Goal: Use online tool/utility: Utilize a website feature to perform a specific function

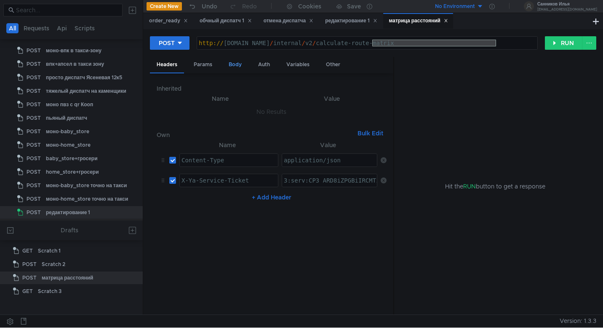
click at [235, 67] on div "Body" at bounding box center [235, 65] width 27 height 16
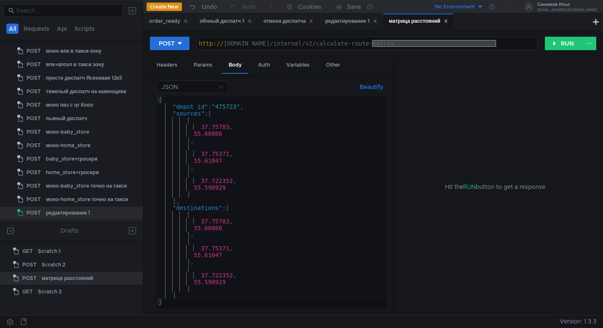
click at [483, 45] on div "http:// [DOMAIN_NAME] / internal / v2 / calculate-route-matrix" at bounding box center [367, 50] width 340 height 20
drag, startPoint x: 507, startPoint y: 44, endPoint x: 373, endPoint y: 44, distance: 133.5
click at [373, 44] on div "http:// [DOMAIN_NAME] / internal / v2 / calculate-route-matrix" at bounding box center [367, 50] width 340 height 20
click at [365, 44] on div "http:// [DOMAIN_NAME] / internal / v2 / calculate-route-matrix" at bounding box center [367, 50] width 340 height 20
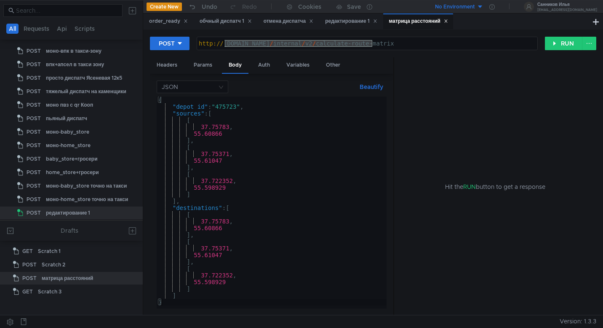
drag, startPoint x: 373, startPoint y: 44, endPoint x: 224, endPoint y: 42, distance: 149.1
click at [224, 42] on div "http:// [DOMAIN_NAME] / internal / v2 / calculate-route-matrix" at bounding box center [367, 50] width 340 height 20
click at [480, 46] on div "http:// [DOMAIN_NAME] / internal / v2 / calculate-route-matrix" at bounding box center [367, 50] width 340 height 20
click at [448, 23] on icon at bounding box center [446, 21] width 4 height 4
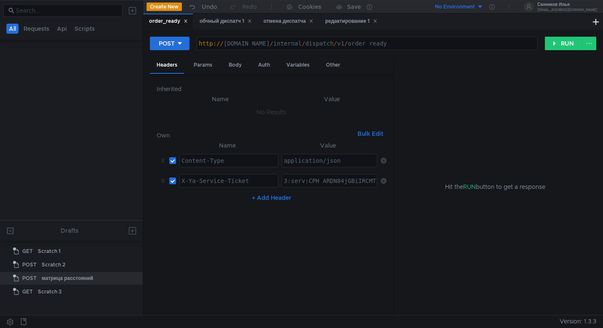
scroll to position [224, 0]
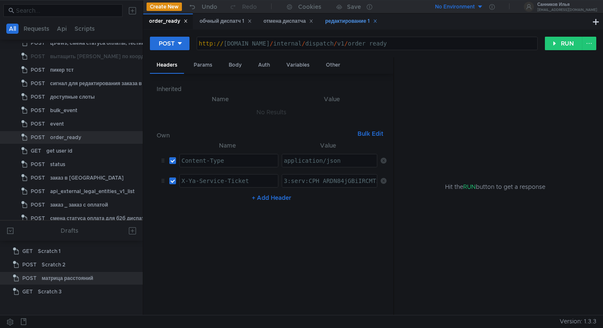
click at [356, 19] on div "редактирование 1" at bounding box center [351, 21] width 52 height 9
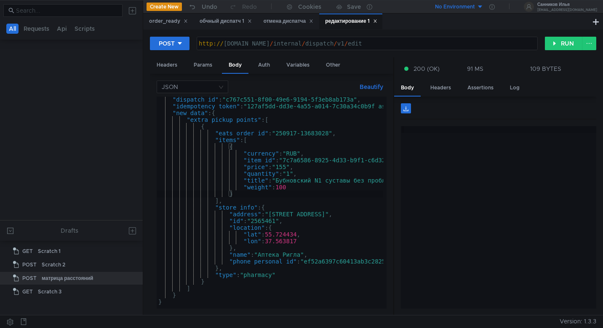
scroll to position [904, 0]
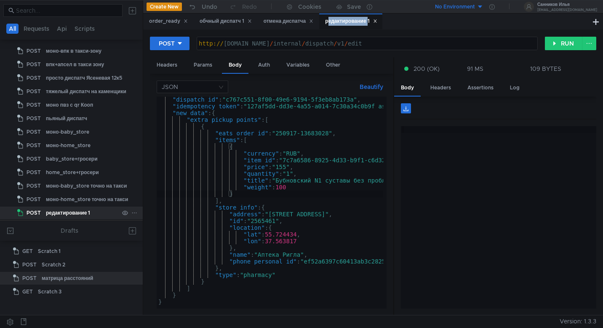
click at [134, 213] on div at bounding box center [130, 212] width 22 height 13
click at [131, 211] on icon at bounding box center [134, 212] width 6 height 6
click at [170, 248] on button "Duplicate" at bounding box center [164, 248] width 67 height 13
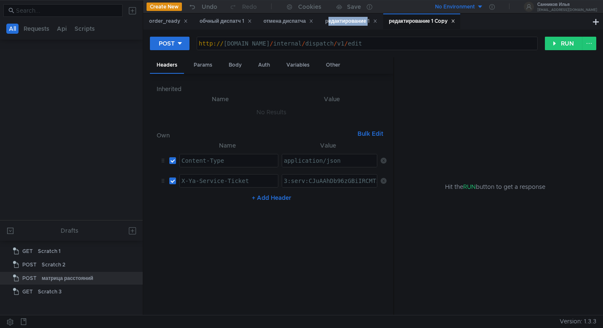
scroll to position [0, 0]
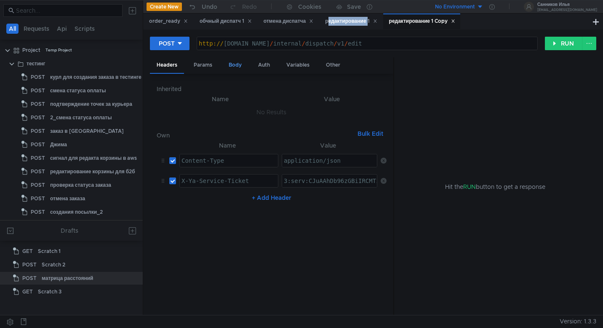
click at [235, 67] on div "Body" at bounding box center [235, 65] width 27 height 16
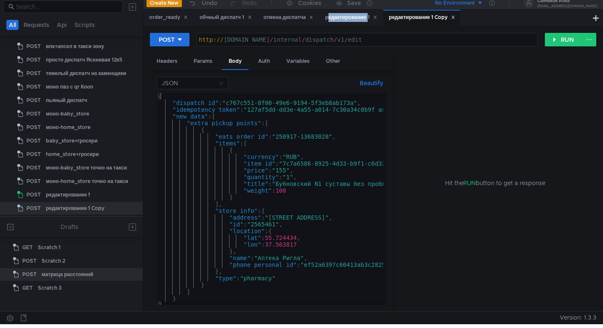
scroll to position [3, 0]
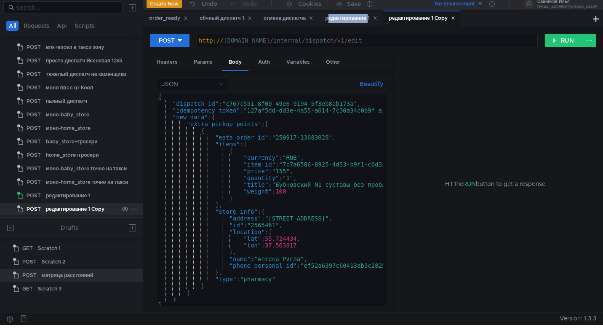
click at [132, 211] on icon at bounding box center [134, 209] width 6 height 6
click at [173, 234] on button "Rename" at bounding box center [164, 233] width 67 height 13
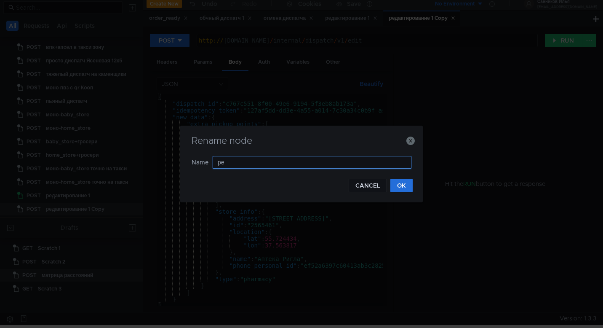
type input "р"
type input "частичная отмена впк"
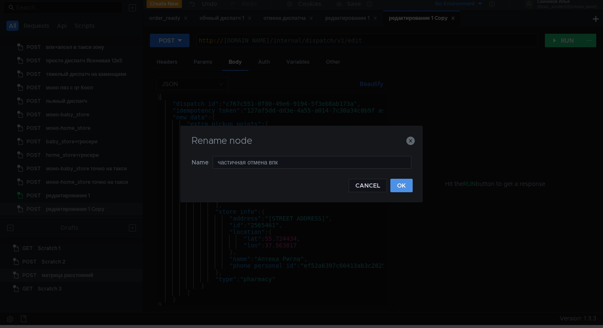
click at [405, 188] on button "OK" at bounding box center [401, 185] width 22 height 13
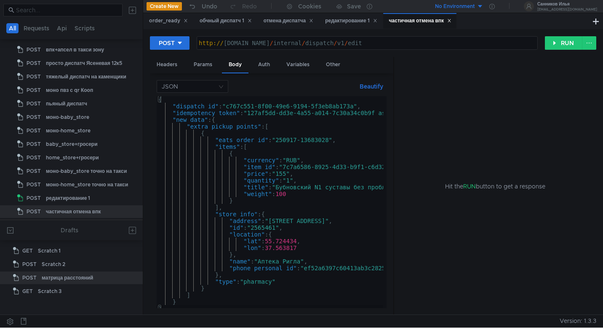
scroll to position [0, 0]
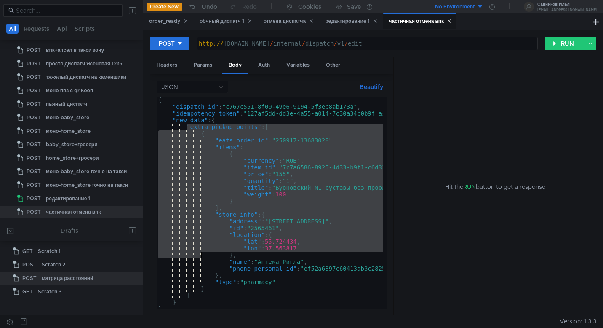
drag, startPoint x: 185, startPoint y: 126, endPoint x: 200, endPoint y: 255, distance: 130.2
click at [200, 255] on div "{ "dispatch_id" : "c767c551-8f00-49e6-9194-5f3eb8ab173a" , "idempotency_token" …" at bounding box center [330, 208] width 347 height 225
click at [177, 278] on div "{ "dispatch_id" : "c767c551-8f00-49e6-9194-5f3eb8ab173a" , "idempotency_token" …" at bounding box center [330, 208] width 347 height 225
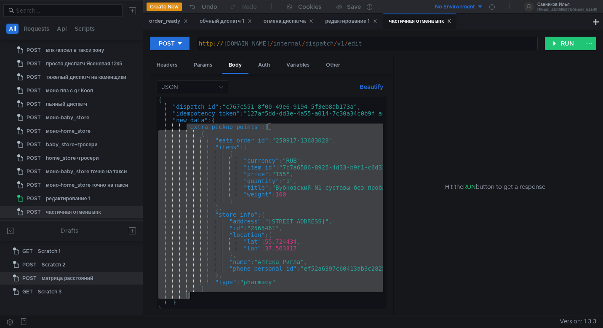
drag, startPoint x: 187, startPoint y: 127, endPoint x: 218, endPoint y: 294, distance: 170.0
click at [218, 294] on div "{ "dispatch_id" : "c767c551-8f00-49e6-9194-5f3eb8ab173a" , "idempotency_token" …" at bounding box center [330, 208] width 347 height 225
type textarea "} ]"
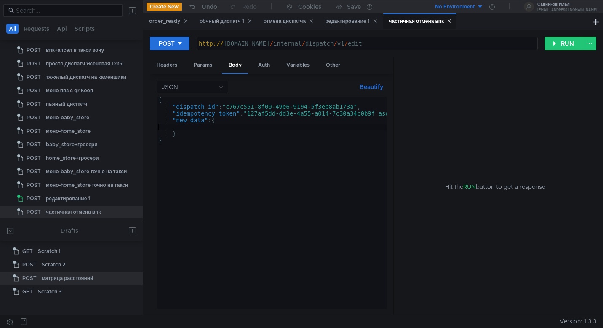
type textarea ""new_data": {"
click at [95, 12] on input at bounding box center [66, 10] width 101 height 9
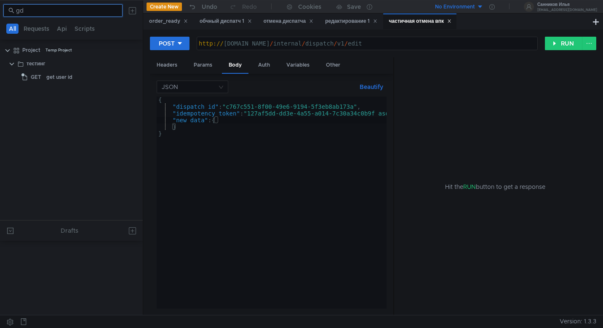
type input "g"
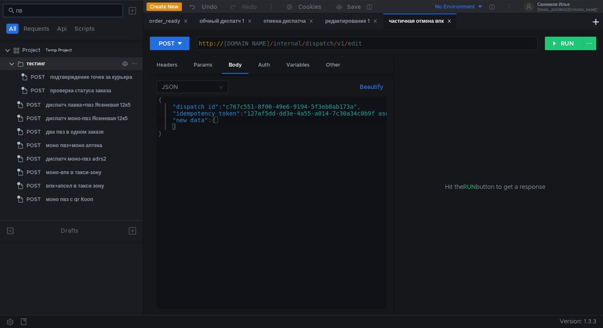
type input "п"
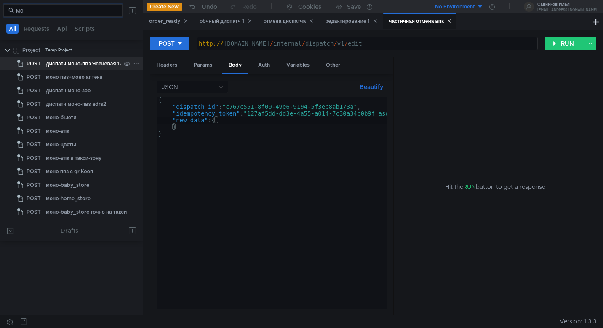
type input "м"
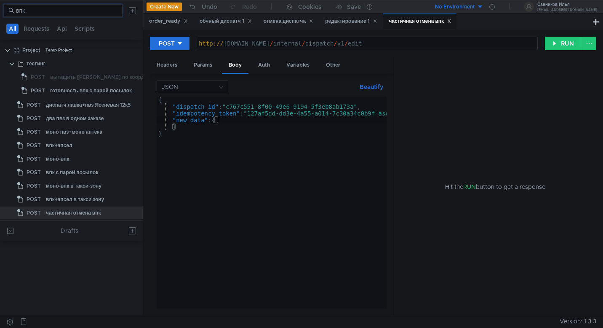
type input "впк"
click at [66, 159] on div "моно-впк" at bounding box center [57, 158] width 23 height 13
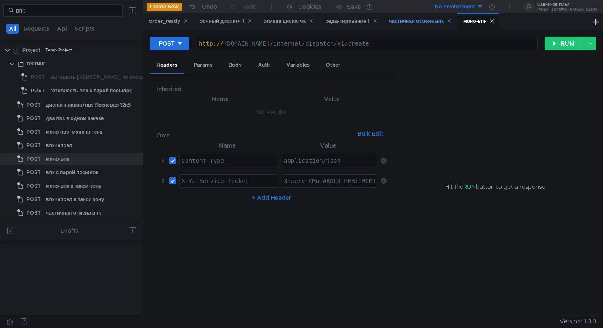
click at [421, 25] on div "частичная отмена впк" at bounding box center [420, 21] width 62 height 9
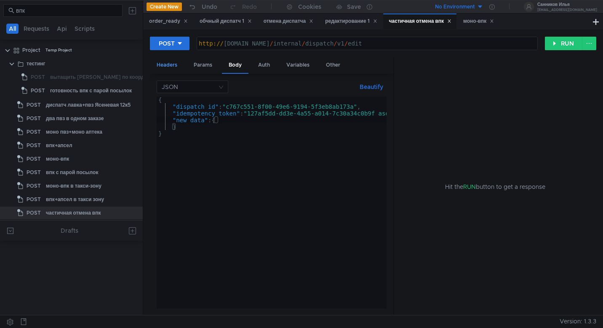
click at [163, 65] on div "Headers" at bounding box center [167, 65] width 34 height 16
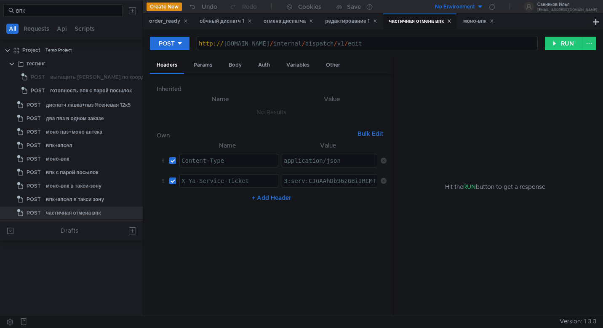
type textarea "3:serv:CJuAAhDb96zGBiIRCMTzehCq33sg7cGxkaXU_gE:Jtrgbg_6uOY5w4xezPIyrzWQqgx9JHtA…"
click at [477, 24] on div "моно-впк" at bounding box center [478, 21] width 31 height 9
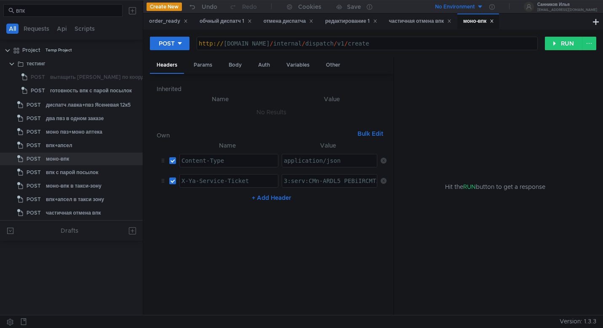
paste textarea "JuAAhDb96zGBiIRCMTzehCq33sg7cGxkaXU_gE:Jtrgbg_6uOY5w4xezPIyrzWQqgx9JHtAKG6VTPFP…"
type textarea "3:serv:CJuAAhDb96zGBiIRCMTzehCq33sg7cGxkaXU_gE:Jtrgbg_6uOY5w4xezPIyrzWQqgx9JHtA…"
click at [231, 64] on div "Body" at bounding box center [235, 65] width 27 height 16
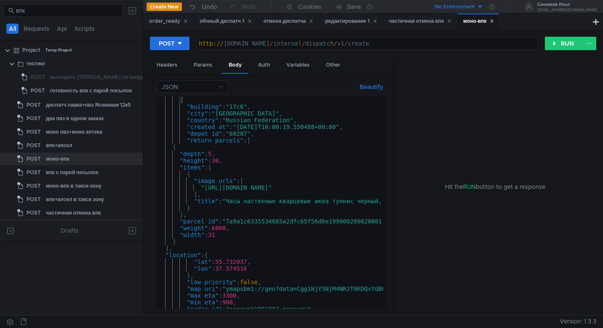
click at [275, 129] on div "{ "building" : "17c6" , "city" : "[GEOGRAPHIC_DATA]" , "country" : "Russian Fed…" at bounding box center [487, 208] width 661 height 225
click at [264, 128] on div "{ "building" : "17c6" , "city" : "[GEOGRAPHIC_DATA]" , "country" : "Russian Fed…" at bounding box center [487, 207] width 661 height 222
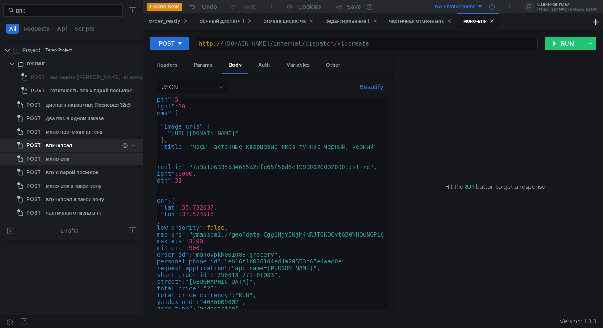
scroll to position [1, 0]
click at [248, 254] on div ""depth" : 5 , "height" : 30 , "items" : [ { "image_urls" : [ "[URL][DOMAIN_NAME…" at bounding box center [453, 207] width 661 height 222
click at [278, 277] on div ""depth" : 5 , "height" : 30 , "items" : [ { "image_urls" : [ "[URL][DOMAIN_NAME…" at bounding box center [453, 207] width 661 height 222
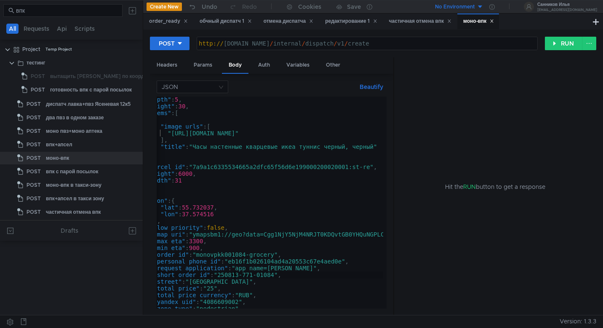
click at [235, 274] on div ""depth" : 5 , "height" : 30 , "items" : [ { "image_urls" : [ "[URL][DOMAIN_NAME…" at bounding box center [453, 207] width 661 height 222
click at [242, 275] on div ""depth" : 5 , "height" : 30 , "items" : [ { "image_urls" : [ "[URL][DOMAIN_NAME…" at bounding box center [453, 207] width 661 height 222
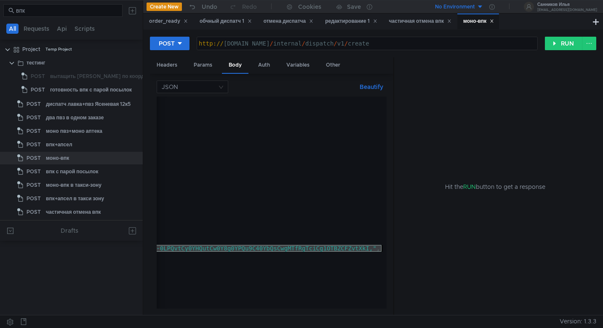
scroll to position [0, 435]
drag, startPoint x: 181, startPoint y: 249, endPoint x: 381, endPoint y: 247, distance: 199.6
click at [381, 247] on div ""short_order_id": "250917-771-01084", "return_parcels" : [ { "depth" : 5 , "hei…" at bounding box center [272, 202] width 230 height 212
type textarea ""map_uri": "ymapsbm1://geo?data=Cgg1NjY5NjM4NRJT0KDQvtGB0YHQuNGPLCDQnNC-0YHQutC…"
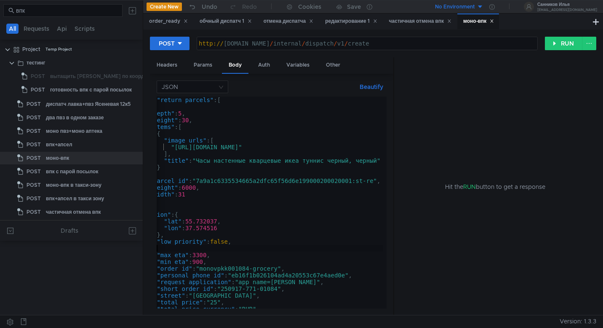
scroll to position [0, 1]
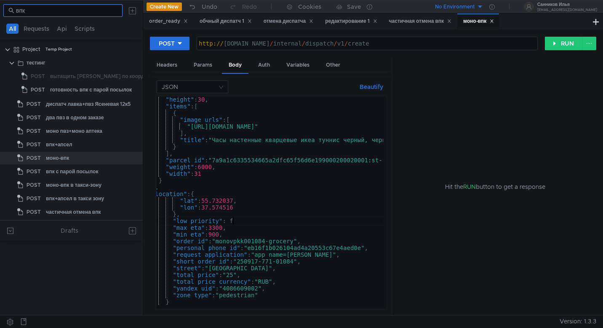
type textarea "}"
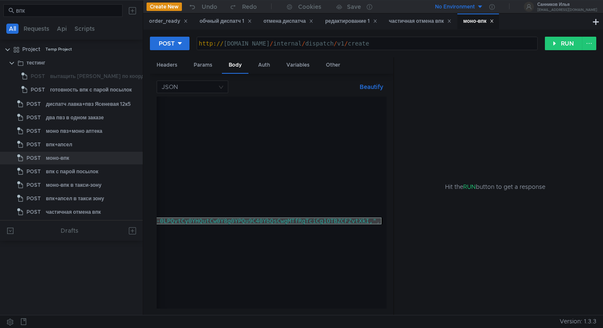
drag, startPoint x: 173, startPoint y: 221, endPoint x: 380, endPoint y: 221, distance: 207.2
click at [380, 221] on div ""items" : [ { "image_urls" : [ "[URL][DOMAIN_NAME]" ] , "title" : "Часы настенн…" at bounding box center [52, 207] width 661 height 222
type textarea ""map_uri": "ymapsbm1://geo?data=Cgg1NjY5NjM4NRJT0KDQvtGB0YHQuNGPLCDQnNC-0YHQutC…"
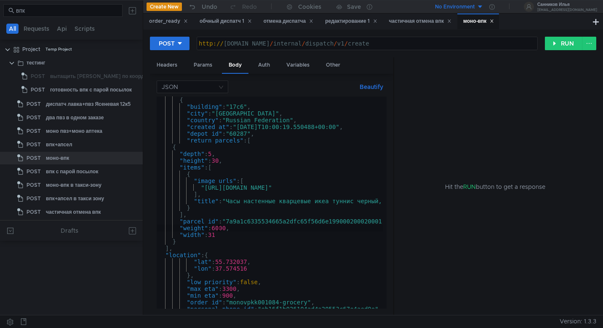
click at [218, 228] on div "{ "building" : "17c6" , "city" : "[GEOGRAPHIC_DATA]" , "country" : "Russian Fed…" at bounding box center [365, 207] width 417 height 222
type textarea ""weight": 600,"
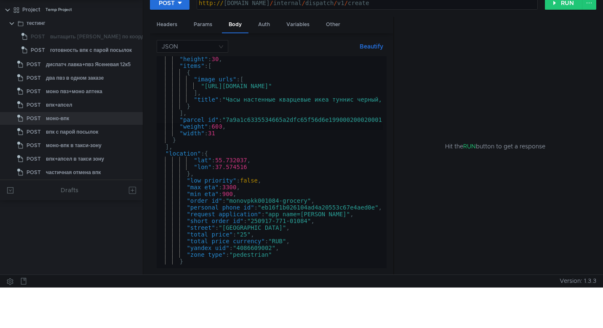
scroll to position [0, 0]
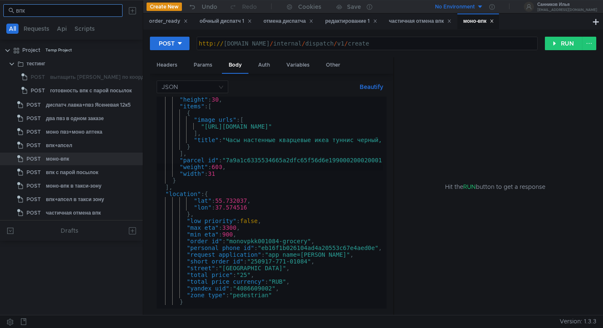
click at [64, 12] on input "впк" at bounding box center [66, 10] width 101 height 9
type input "в"
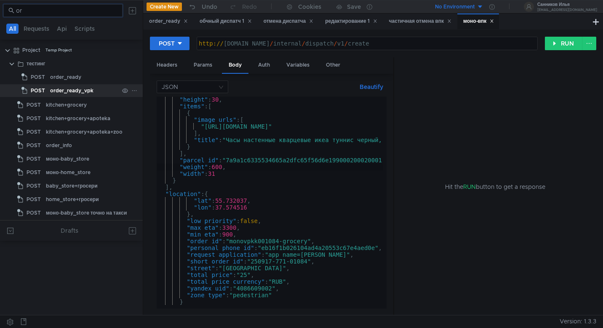
type input "or"
click at [87, 91] on div "order_ready_vpk" at bounding box center [71, 90] width 43 height 13
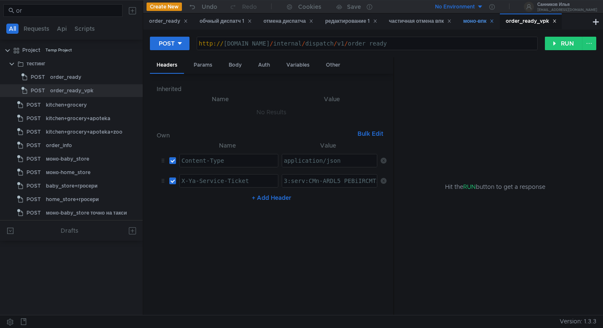
click at [477, 21] on div "моно-впк" at bounding box center [478, 21] width 31 height 9
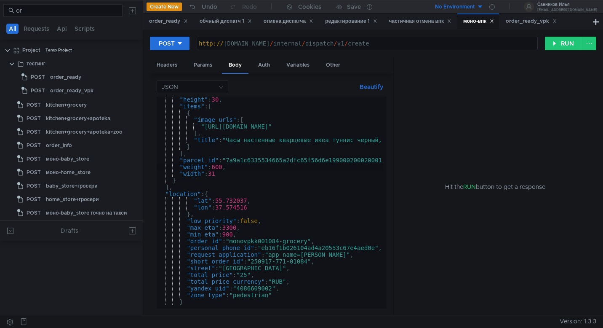
scroll to position [14, 0]
click at [164, 64] on div "Headers" at bounding box center [167, 65] width 34 height 16
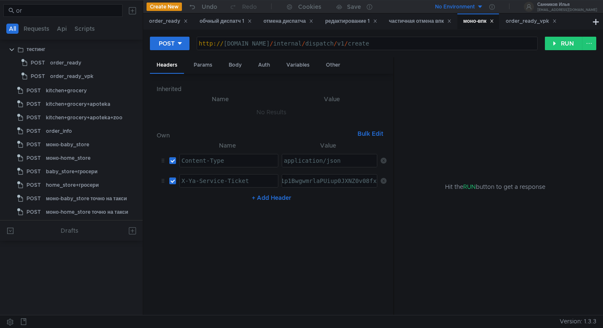
click at [524, 24] on div "order_ready_vpk" at bounding box center [531, 21] width 51 height 9
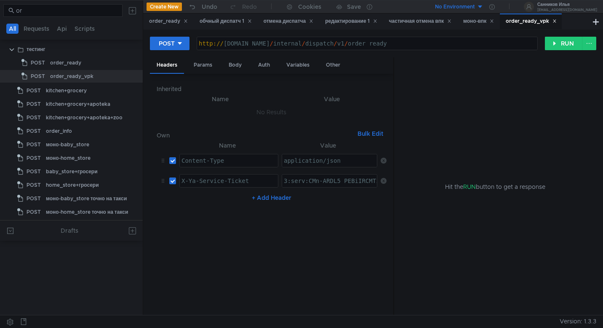
type textarea "3:serv:CMn-ARDL5_PEBiIRCMTzehCq33sg7cGxkaXU_gE:CPykT01Q4o0Nd9HMOk8SzHGZ2492MX6p…"
paste textarea "3:serv:CJuAAhDb96zGBiIRCMTzehCq33sg7cGxkaXU_gE:Jtrgbg_6uOY5w4xezPIyrzWQqgx9JHtA…"
type textarea "3:serv:CJuAAhDb96zGBiIRCMTzehCq33sg7cGxkaXU_gE:Jtrgbg_6uOY5w4xezPIyrzWQqgx9JHtA…"
click at [481, 26] on div "моно-впк" at bounding box center [478, 21] width 42 height 16
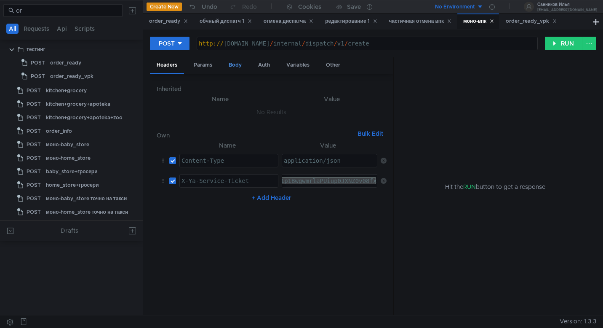
click at [229, 66] on div "Body" at bounding box center [235, 65] width 27 height 16
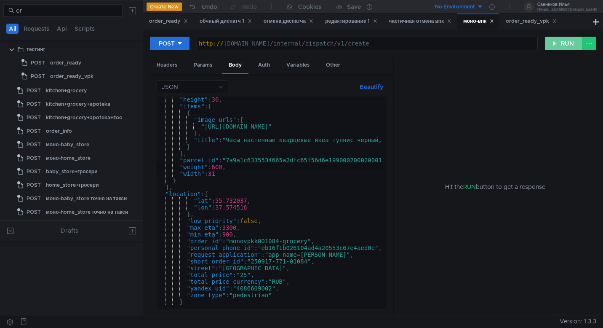
click at [561, 45] on button "RUN" at bounding box center [563, 43] width 37 height 13
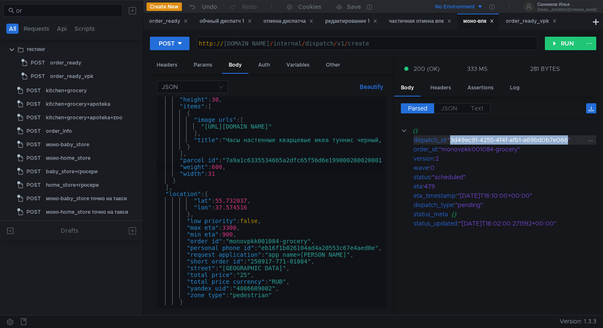
drag, startPoint x: 569, startPoint y: 140, endPoint x: 453, endPoint y: 140, distance: 116.2
click at [453, 140] on div ""3d49ec91-4255-4f4f-afb1-a69bd0b7e066"" at bounding box center [517, 139] width 139 height 9
copy div "3d49ec91-4255-4f4f-afb1-a69bd0b7e066"
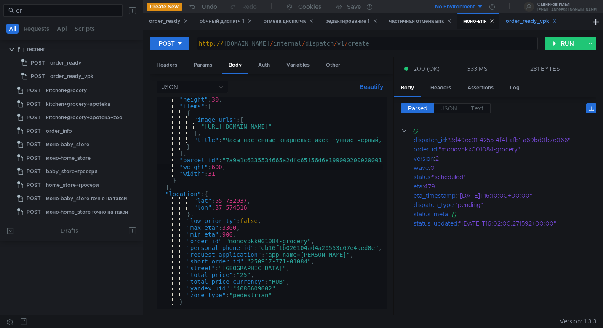
click at [515, 20] on div "order_ready_vpk" at bounding box center [531, 21] width 51 height 9
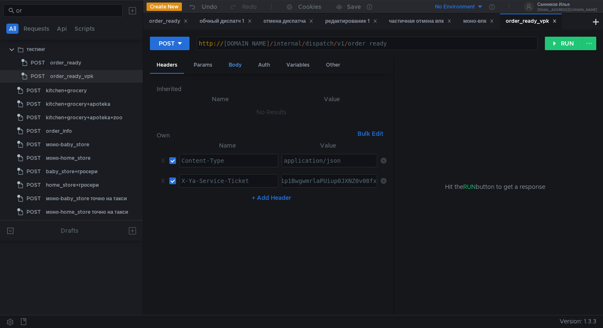
click at [225, 65] on div "Body" at bounding box center [235, 65] width 27 height 16
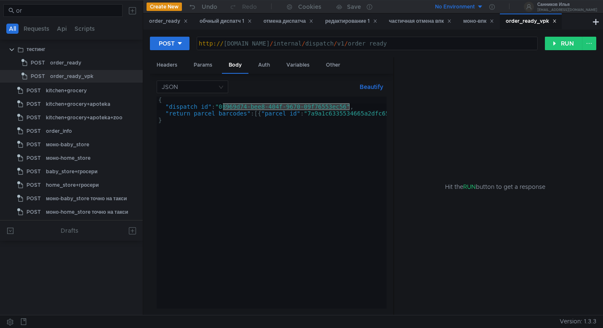
drag, startPoint x: 349, startPoint y: 108, endPoint x: 222, endPoint y: 107, distance: 126.7
click at [222, 107] on div "{ "dispatch_id" : "08969d74-bee8-404f-9670-09f76553ec56" , "return_parcel_barco…" at bounding box center [371, 208] width 428 height 225
paste textarea "3d49ec91-4255-4f4f-afb1-a69bd0b7e06"
type textarea ""dispatch_id": "3d49ec91-4255-4f4f-afb1-a69bd0b7e066","
click at [475, 21] on div "моно-впк" at bounding box center [478, 21] width 31 height 9
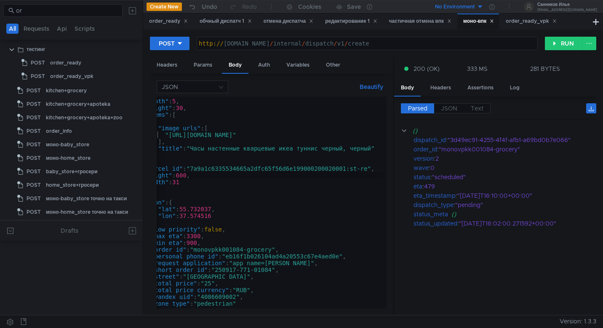
scroll to position [0, 43]
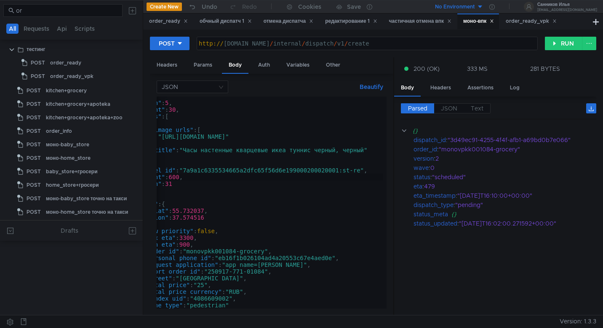
type textarea ""parcel_id": "7a9a1c6335534665a2dfc65f56d6e199000200020001:st-re","
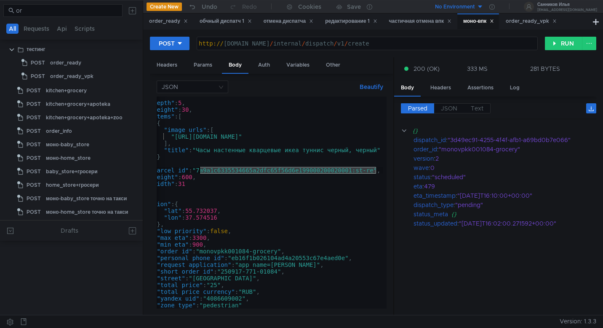
drag, startPoint x: 364, startPoint y: 172, endPoint x: 200, endPoint y: 171, distance: 164.2
click at [200, 171] on div "{ "depth" : 5 , "height" : 30 , "items" : [ { "image_urls" : [ "[URL][DOMAIN_NA…" at bounding box center [335, 204] width 417 height 222
click at [526, 24] on div "order_ready_vpk" at bounding box center [531, 21] width 51 height 9
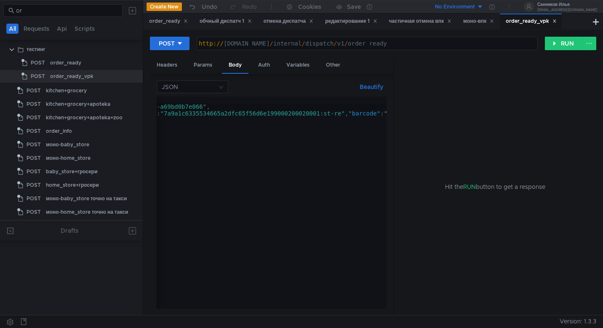
scroll to position [0, 148]
type textarea ""return_parcel_barcodes": [{"parcel_id": "7a9a1c6335534665a2dfc65f56d6e19900020…"
drag, startPoint x: 343, startPoint y: 115, endPoint x: 167, endPoint y: 115, distance: 176.0
click at [167, 115] on div "{ "dispatch_id" : "3d49ec91-4255-4f4f-afb1-a69bd0b7e066" , "return_parcel_barco…" at bounding box center [222, 207] width 428 height 222
click at [561, 45] on button "RUN" at bounding box center [563, 43] width 37 height 13
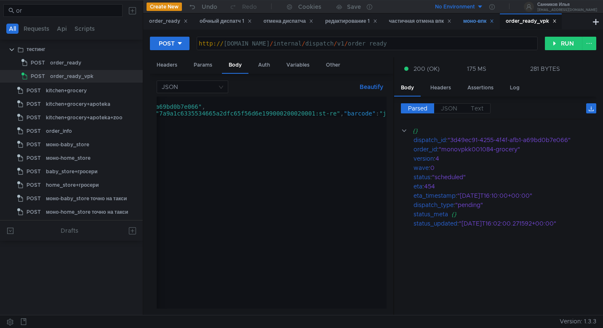
click at [486, 24] on div "моно-впк" at bounding box center [478, 21] width 31 height 9
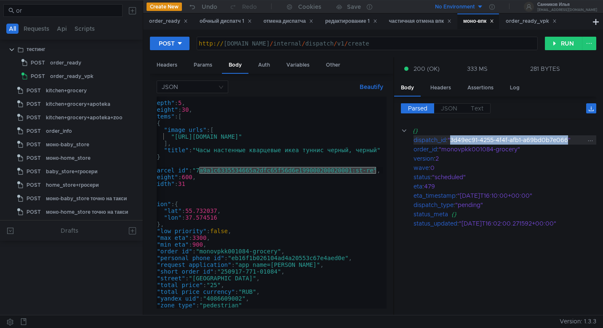
drag, startPoint x: 569, startPoint y: 141, endPoint x: 452, endPoint y: 137, distance: 117.5
click at [452, 137] on div ""3d49ec91-4255-4f4f-afb1-a69bd0b7e066"" at bounding box center [517, 139] width 139 height 9
copy div "3d49ec91-4255-4f4f-afb1-a69bd0b7e066"
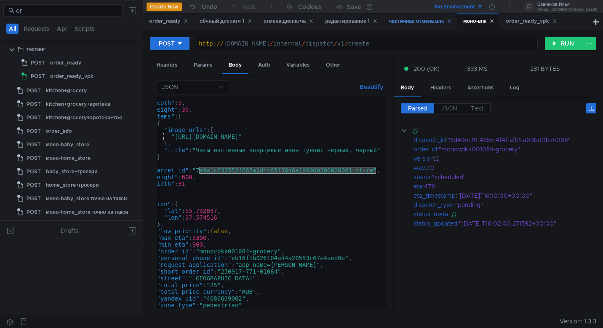
click at [407, 22] on div "частичная отмена впк" at bounding box center [420, 21] width 62 height 9
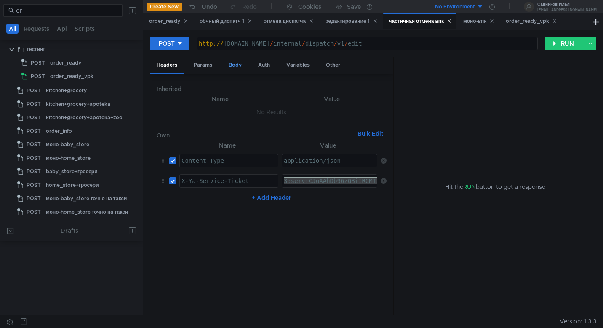
click at [237, 62] on div "Body" at bounding box center [235, 65] width 27 height 16
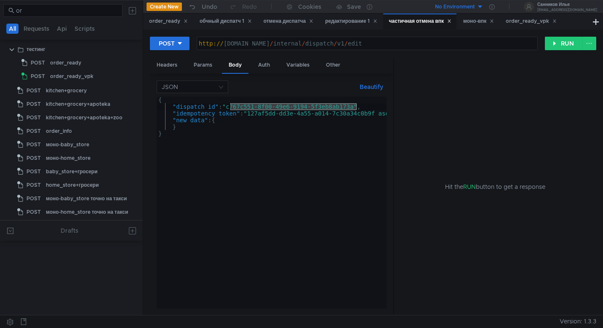
drag, startPoint x: 356, startPoint y: 107, endPoint x: 228, endPoint y: 107, distance: 128.0
click at [228, 107] on div "{ "dispatch_id" : "c767c551-8f00-49e6-9194-5f3eb8ab173a" , "idempotency_token" …" at bounding box center [289, 207] width 265 height 222
paste textarea "3d49ec91-4255-4f4f-afb1-a69bd0b7e066"
type textarea ""dispatch_id": "3d49ec91-4255-4f4f-afb1-a69bd0b7e066","
click at [559, 43] on button "RUN" at bounding box center [563, 43] width 37 height 13
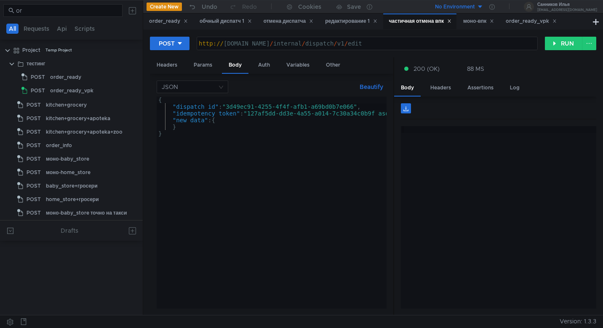
scroll to position [14, 0]
